Goal: Find specific page/section: Find specific page/section

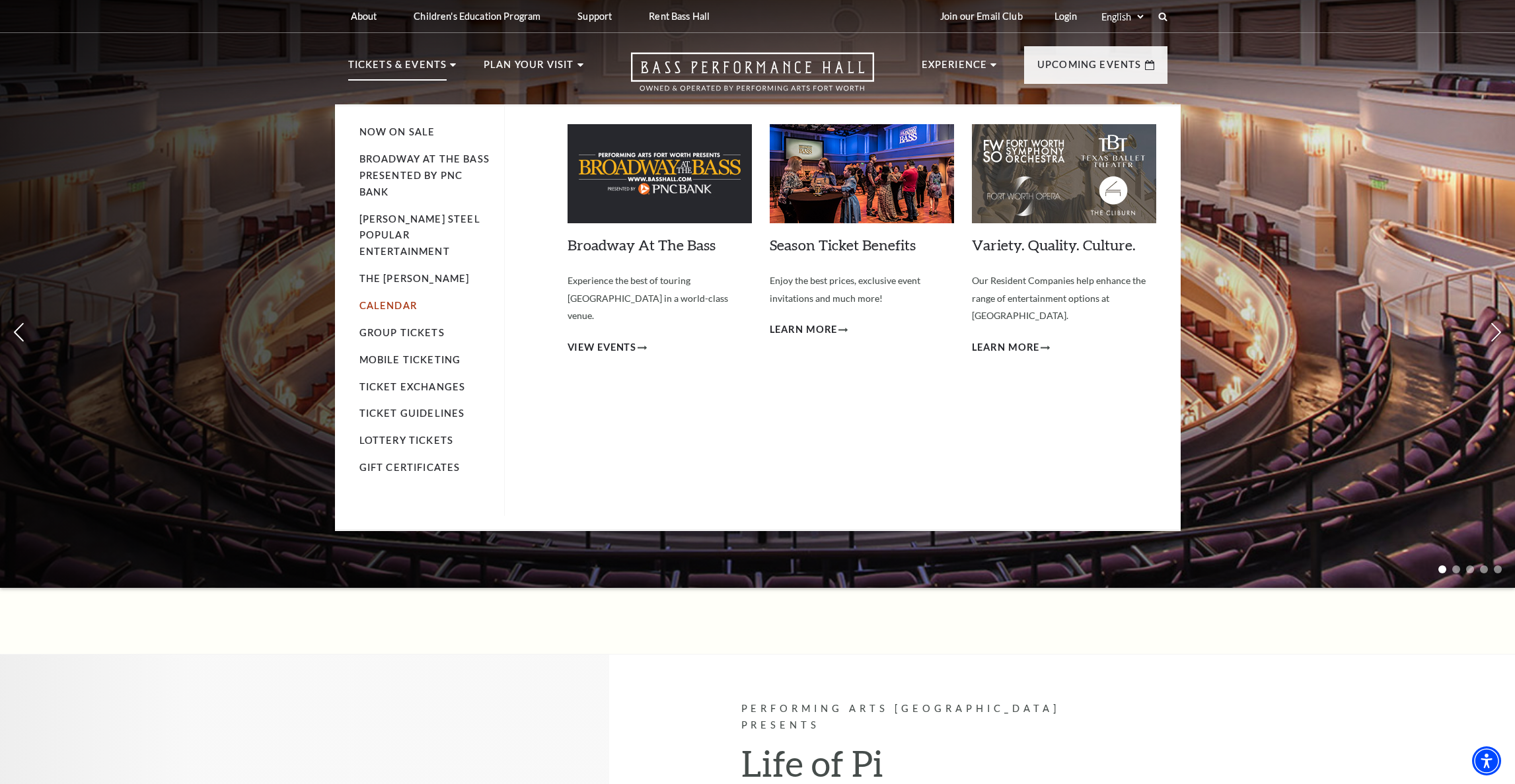
click at [387, 300] on link "Calendar" at bounding box center [388, 306] width 57 height 11
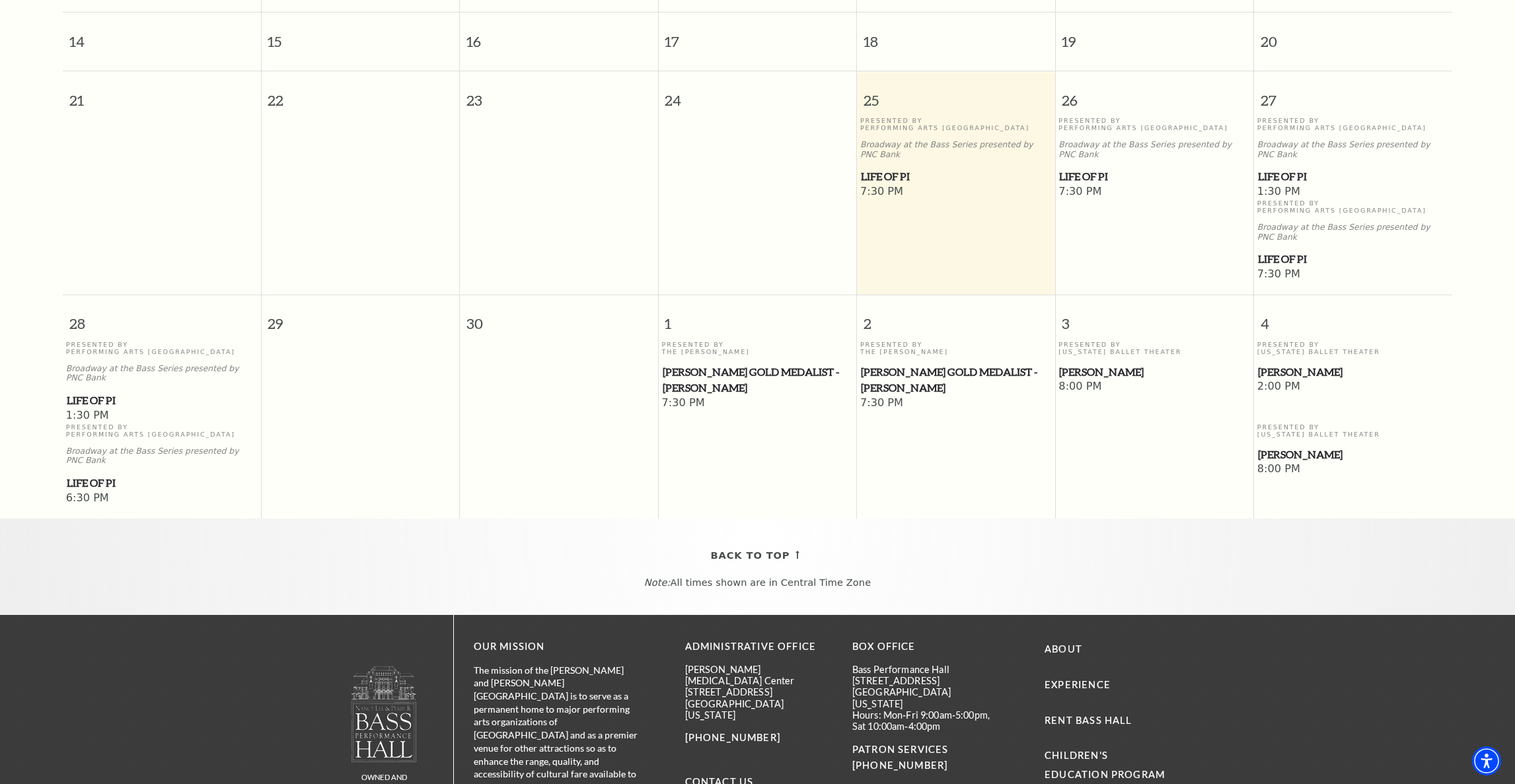
scroll to position [103, 0]
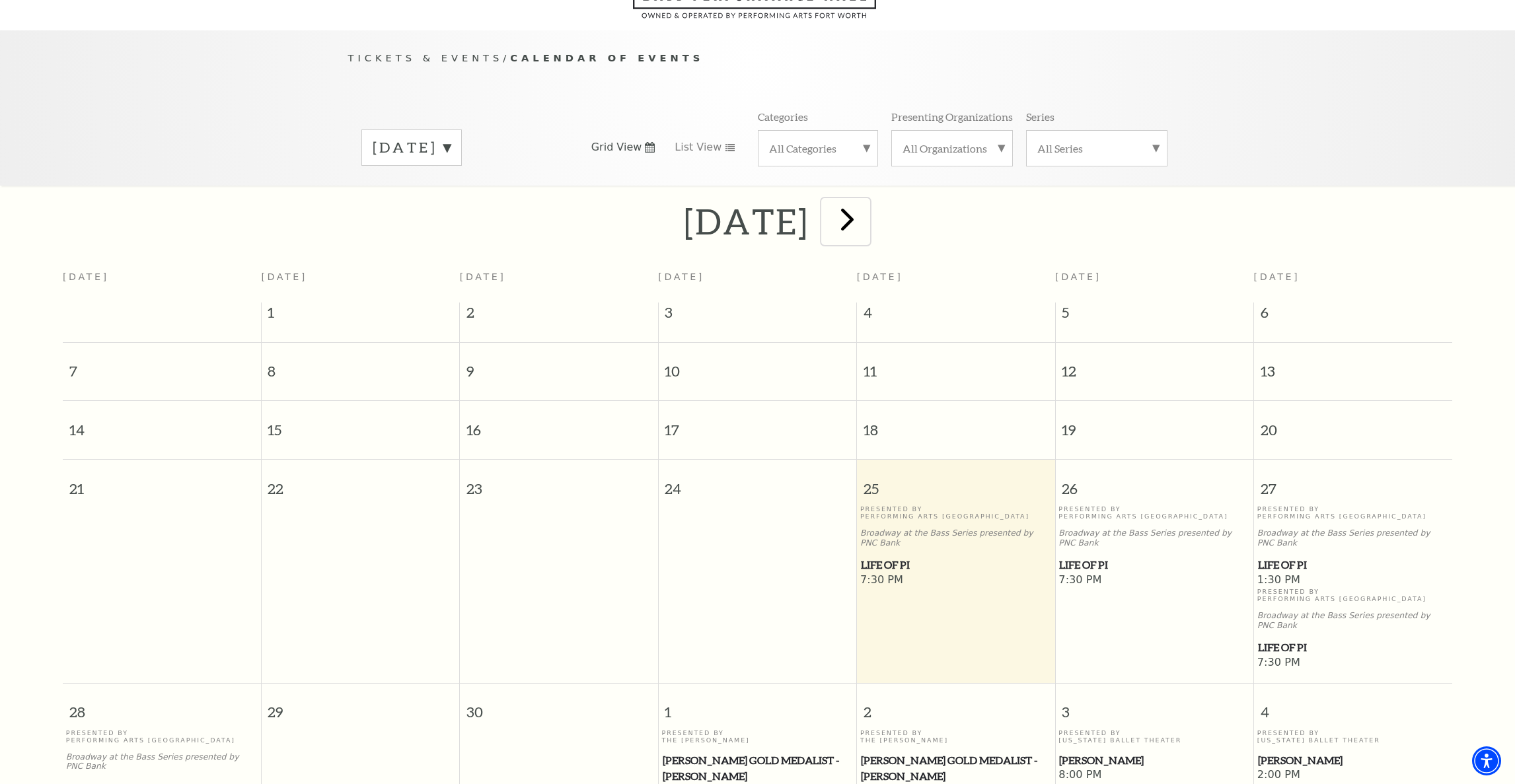
click at [866, 200] on span "next" at bounding box center [847, 218] width 37 height 37
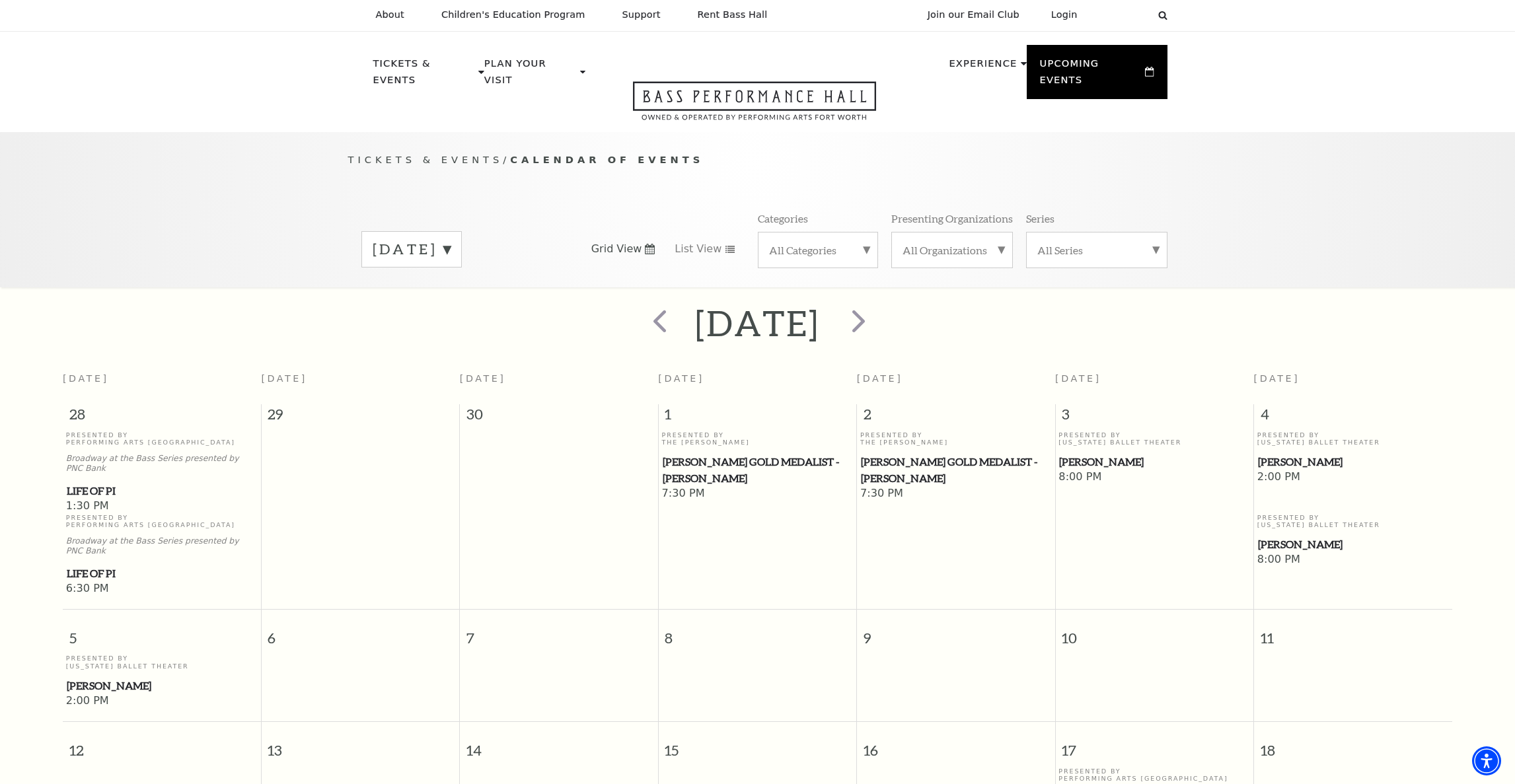
scroll to position [0, 0]
click at [878, 305] on span "next" at bounding box center [858, 321] width 37 height 37
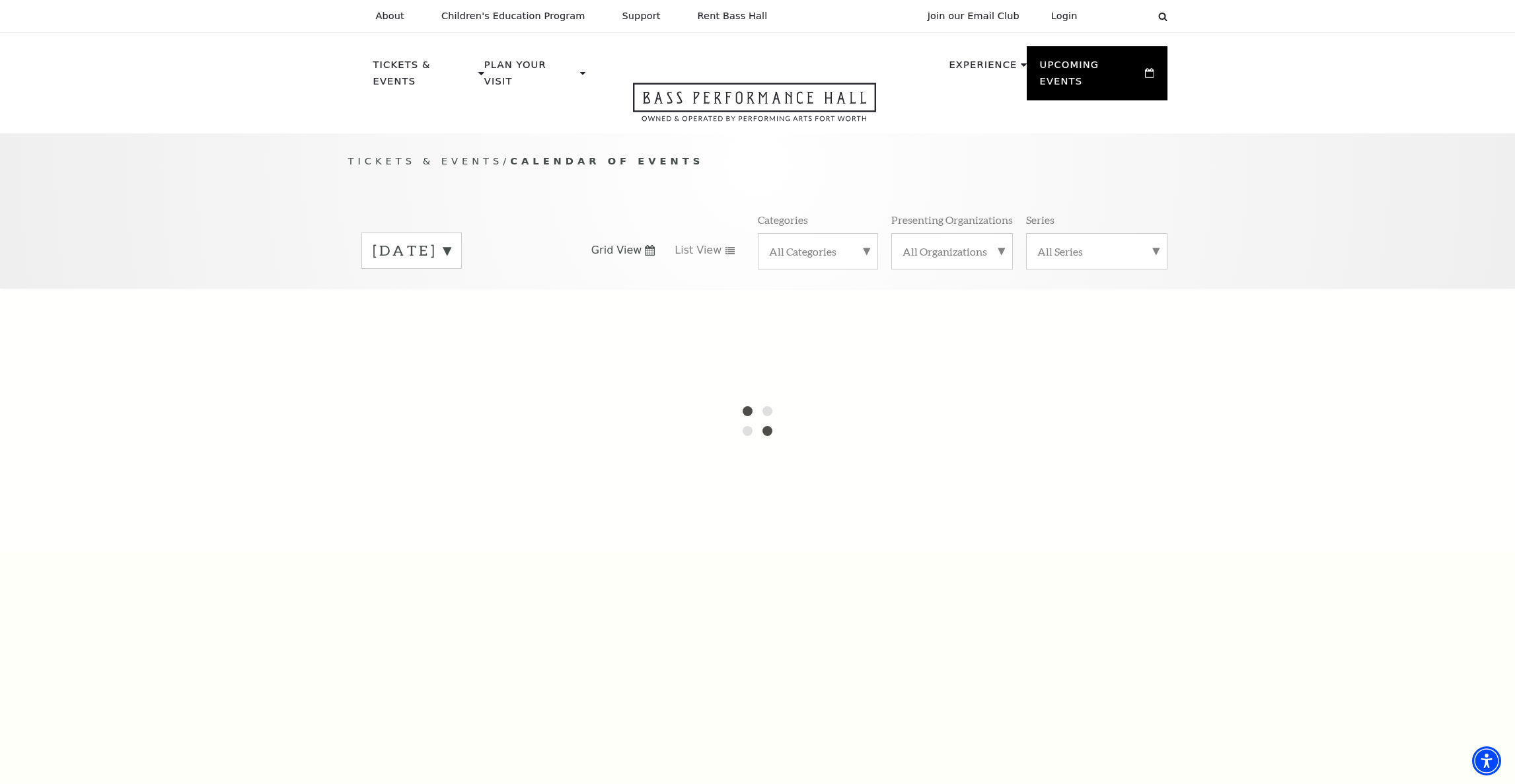
click at [867, 238] on div "All Categories" at bounding box center [818, 251] width 121 height 36
click at [867, 238] on div "All Categories Broadway Ballet Concert Musical Opera Symphony" at bounding box center [818, 251] width 121 height 35
click at [866, 244] on label "All Categories" at bounding box center [818, 252] width 98 height 17
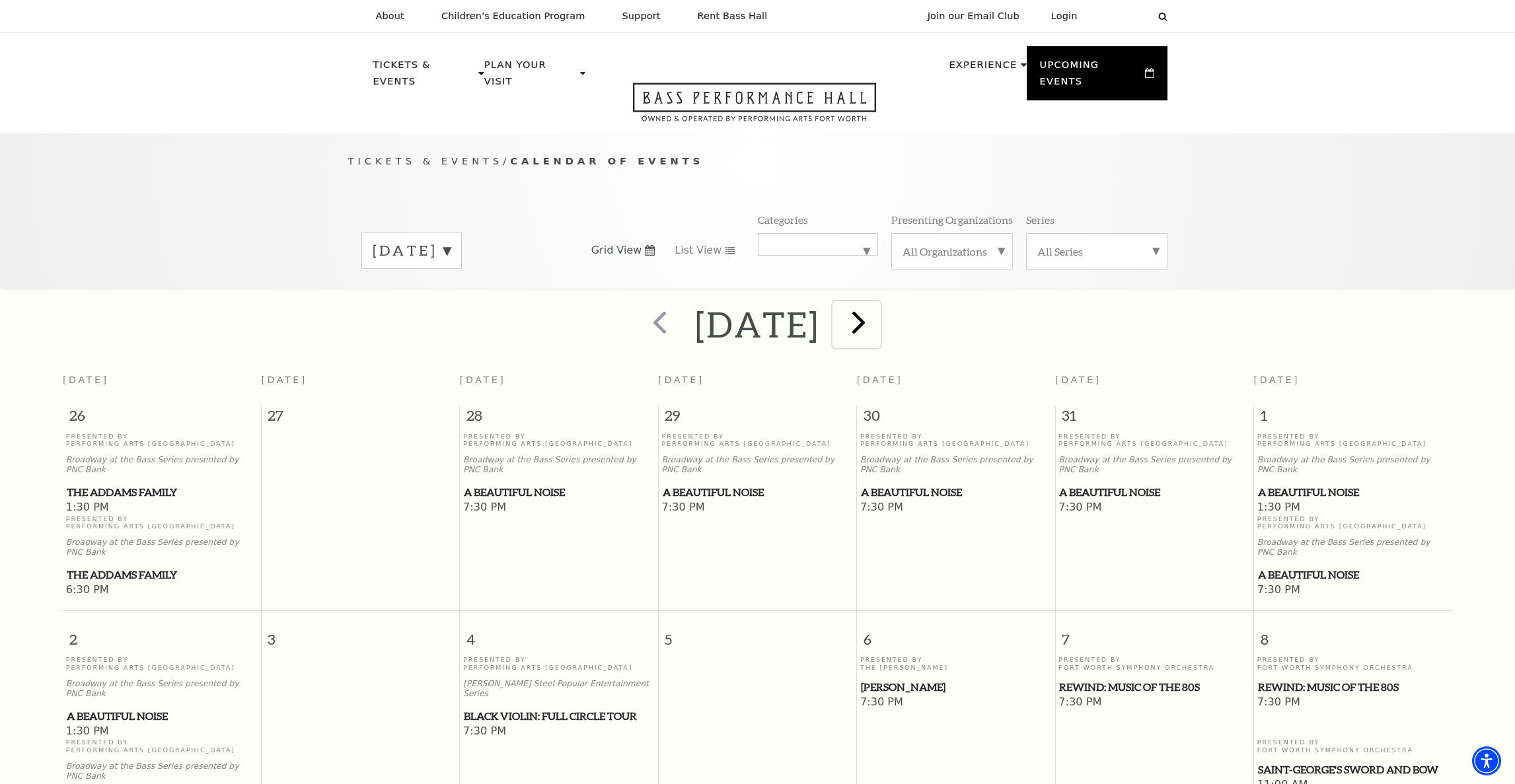
click at [878, 310] on span "next" at bounding box center [858, 321] width 37 height 37
